Goal: Information Seeking & Learning: Find specific page/section

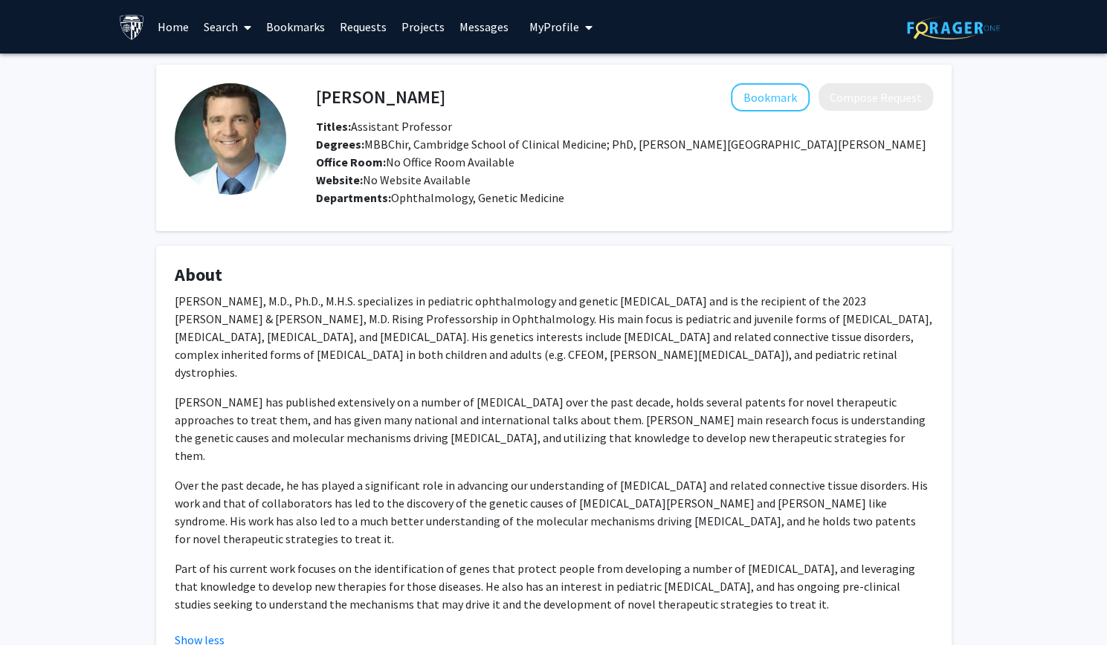
click at [248, 30] on icon at bounding box center [247, 28] width 7 height 12
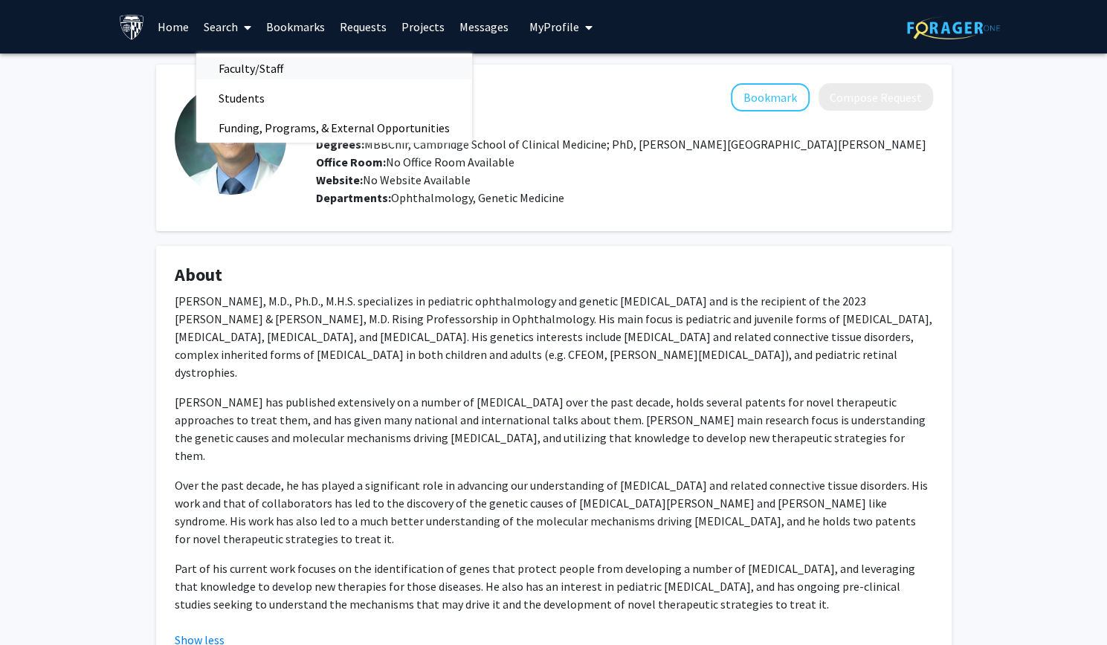
click at [250, 76] on span "Faculty/Staff" at bounding box center [250, 69] width 109 height 30
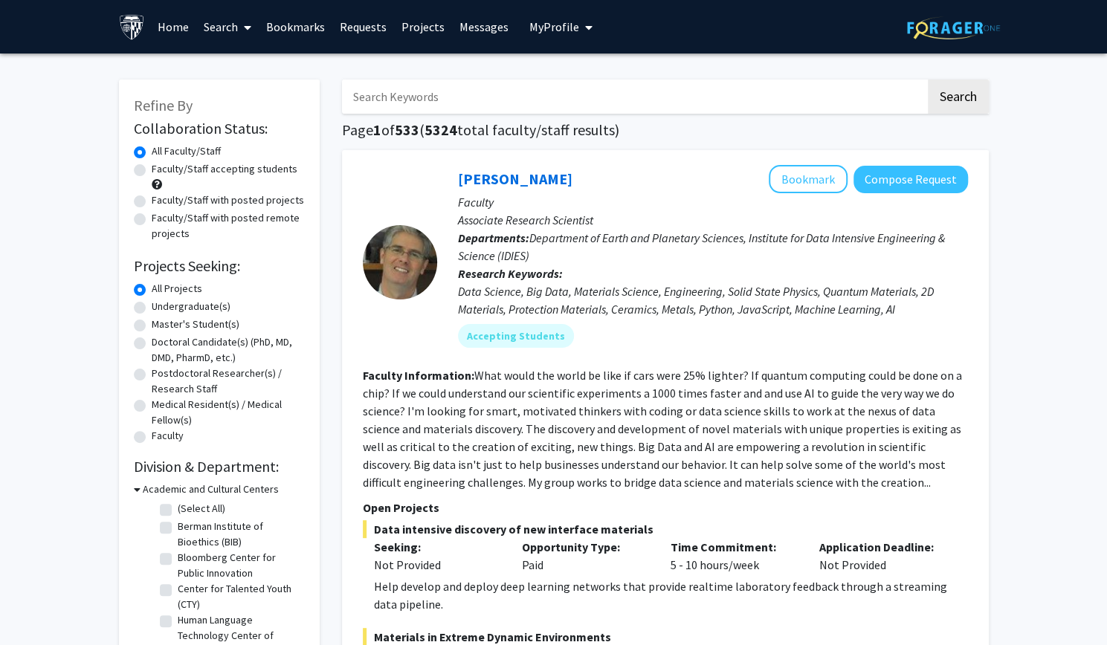
click at [409, 100] on input "Search Keywords" at bounding box center [633, 97] width 583 height 34
type input "epigenetic"
click at [547, 80] on button "Search" at bounding box center [957, 97] width 61 height 34
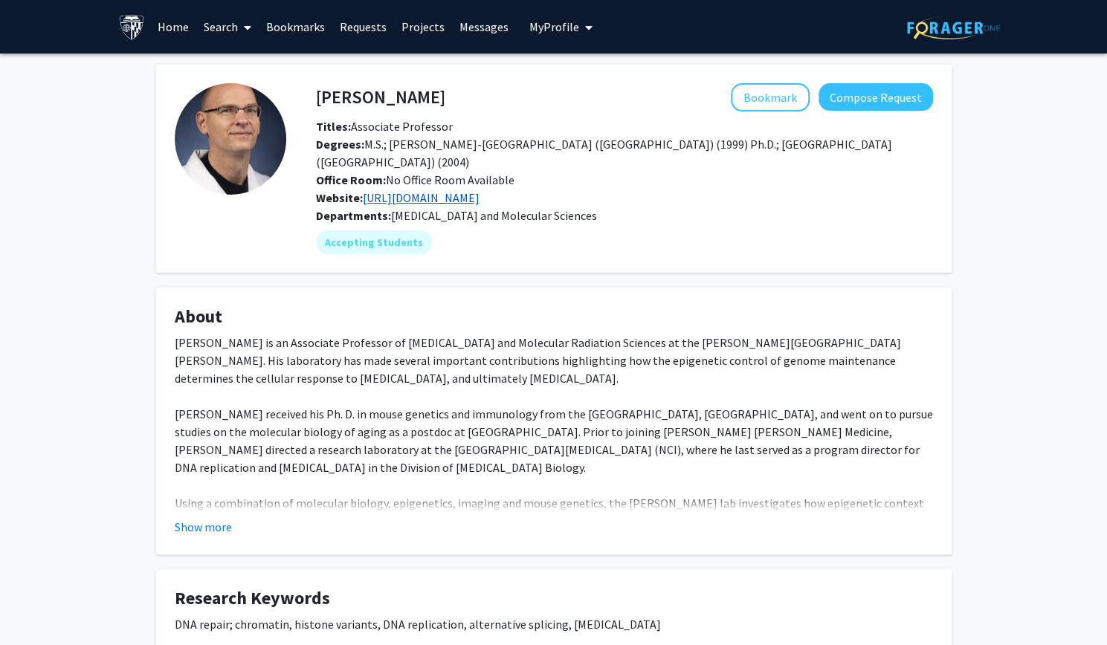
click at [434, 190] on link "https://oberdoerfferp.wixsite.com/po-lab" at bounding box center [421, 197] width 117 height 15
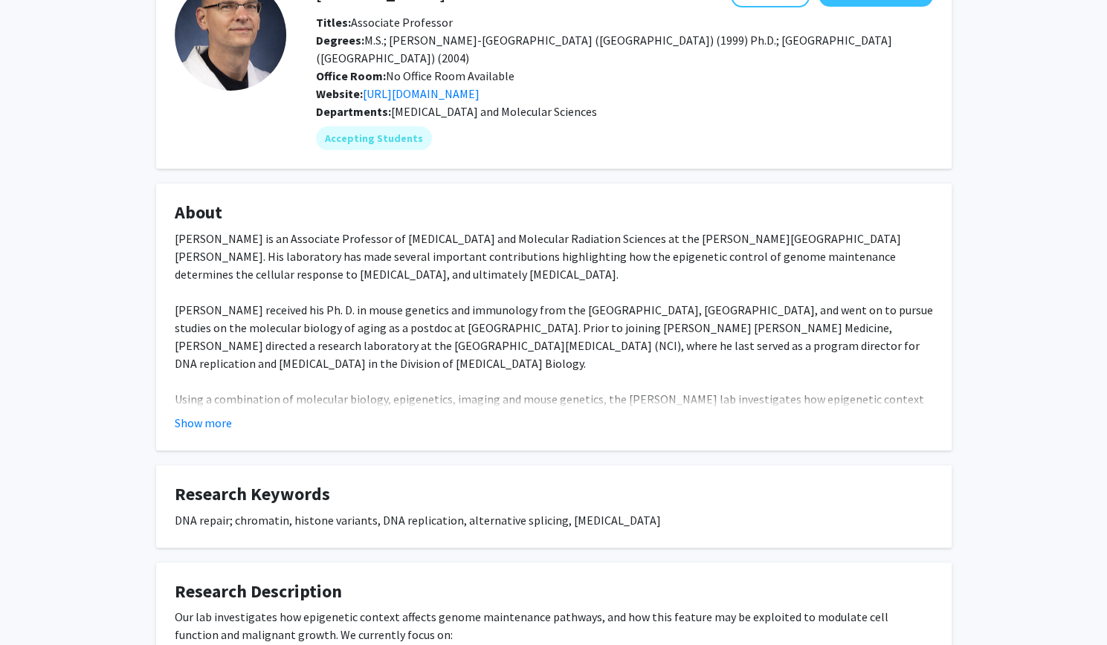
scroll to position [117, 0]
